Goal: Check status: Check status

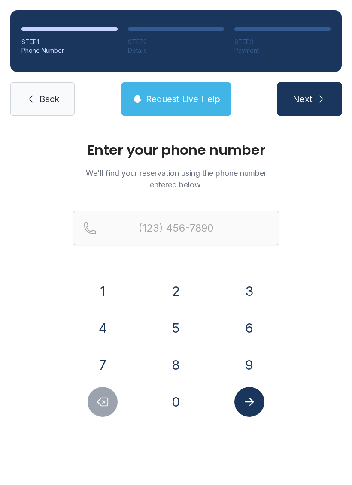
click at [261, 288] on button "3" at bounding box center [249, 291] width 30 height 30
click at [177, 362] on button "8" at bounding box center [176, 365] width 30 height 30
click at [248, 318] on button "6" at bounding box center [249, 328] width 30 height 30
click at [97, 325] on button "4" at bounding box center [103, 328] width 30 height 30
click at [251, 365] on button "9" at bounding box center [249, 365] width 30 height 30
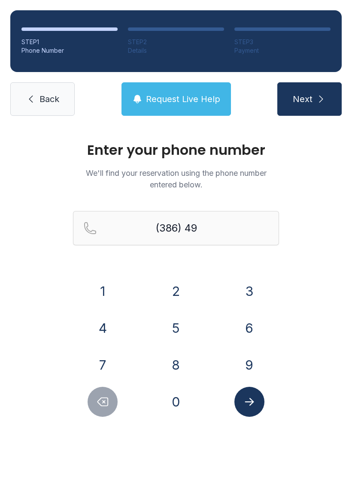
click at [162, 399] on button "0" at bounding box center [176, 402] width 30 height 30
click at [182, 328] on button "5" at bounding box center [176, 328] width 30 height 30
click at [98, 287] on button "1" at bounding box center [103, 291] width 30 height 30
click at [248, 300] on button "3" at bounding box center [249, 291] width 30 height 30
click at [172, 394] on button "0" at bounding box center [176, 402] width 30 height 30
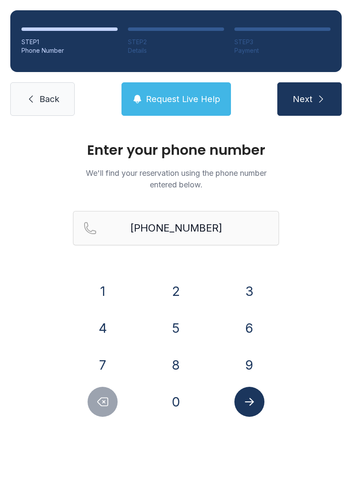
click at [251, 400] on icon "Submit lookup form" at bounding box center [249, 402] width 9 height 8
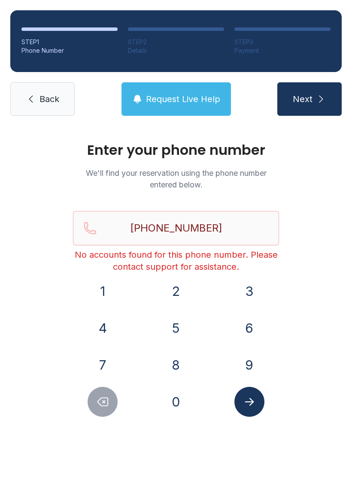
click at [251, 399] on icon "Submit lookup form" at bounding box center [249, 402] width 9 height 8
click at [107, 406] on icon "Delete number" at bounding box center [103, 402] width 10 height 8
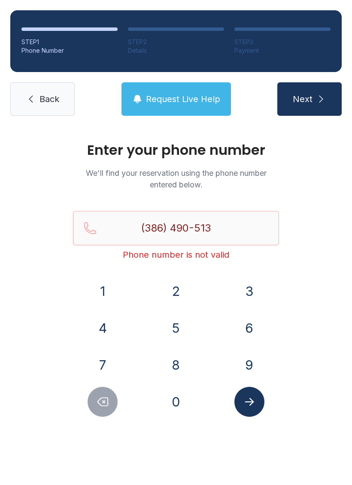
click at [110, 415] on button "Delete number" at bounding box center [103, 402] width 30 height 30
click at [109, 414] on button "Delete number" at bounding box center [103, 402] width 30 height 30
click at [115, 395] on button "Delete number" at bounding box center [103, 402] width 30 height 30
click at [118, 398] on div at bounding box center [103, 402] width 60 height 30
click at [115, 400] on button "Delete number" at bounding box center [103, 402] width 30 height 30
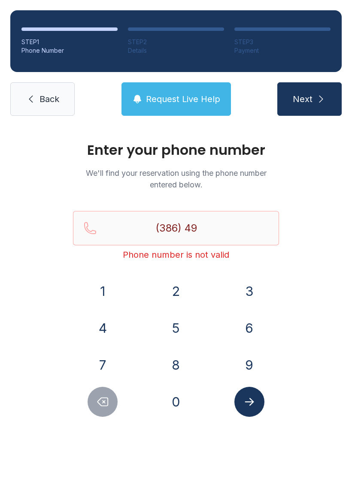
click at [115, 400] on button "Delete number" at bounding box center [103, 402] width 30 height 30
click at [108, 396] on icon "Delete number" at bounding box center [102, 402] width 13 height 13
click at [109, 394] on button "Delete number" at bounding box center [103, 402] width 30 height 30
type input "(3"
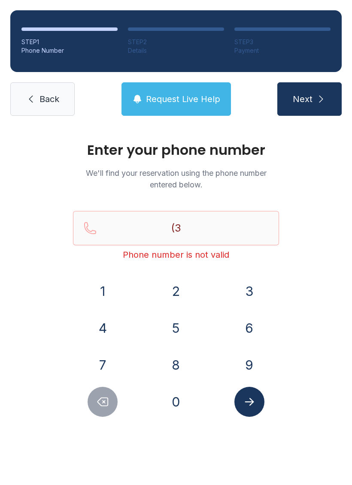
click at [109, 394] on button "Delete number" at bounding box center [103, 402] width 30 height 30
click at [105, 397] on icon "Delete number" at bounding box center [102, 402] width 13 height 13
click at [104, 397] on icon "Delete number" at bounding box center [102, 402] width 13 height 13
click at [255, 288] on button "3" at bounding box center [249, 291] width 30 height 30
click at [170, 363] on button "8" at bounding box center [176, 365] width 30 height 30
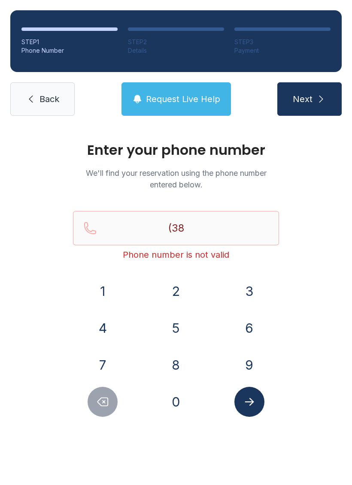
click at [251, 331] on button "6" at bounding box center [249, 328] width 30 height 30
click at [110, 333] on button "4" at bounding box center [103, 328] width 30 height 30
click at [251, 367] on button "9" at bounding box center [249, 365] width 30 height 30
click at [182, 404] on button "0" at bounding box center [176, 402] width 30 height 30
click at [182, 328] on button "5" at bounding box center [176, 328] width 30 height 30
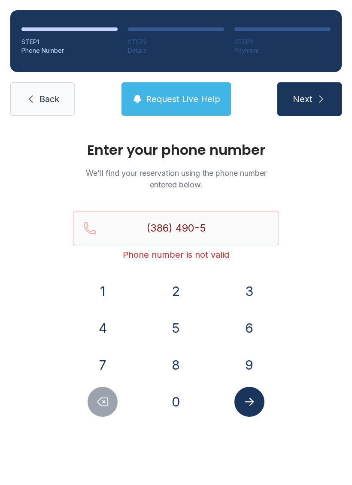
click at [104, 292] on button "1" at bounding box center [103, 291] width 30 height 30
click at [262, 286] on button "3" at bounding box center [249, 291] width 30 height 30
click at [175, 400] on button "0" at bounding box center [176, 402] width 30 height 30
type input "[PHONE_NUMBER]"
click at [251, 405] on icon "Submit lookup form" at bounding box center [249, 402] width 13 height 13
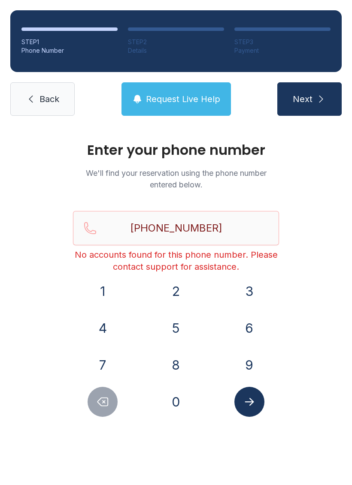
click at [54, 109] on link "Back" at bounding box center [42, 98] width 64 height 33
